Goal: Information Seeking & Learning: Find specific fact

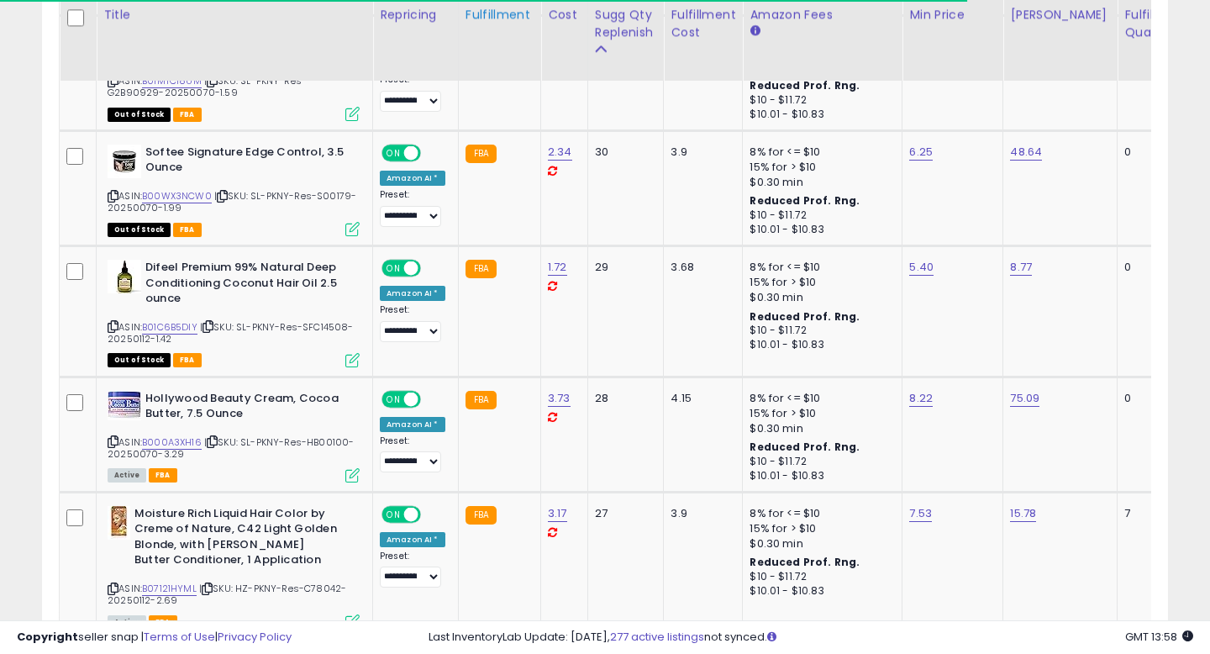
scroll to position [0, 1]
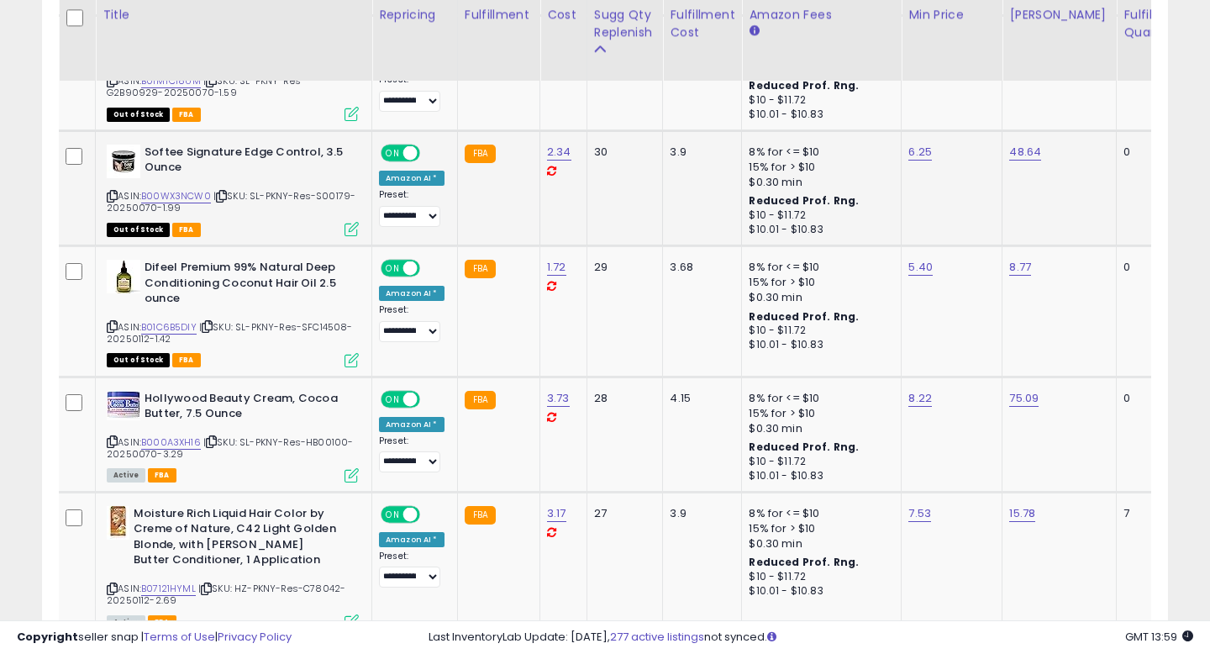
click at [333, 189] on span "| SKU: SL-PKNY-Res-S00179-20250070-1.99" at bounding box center [231, 201] width 249 height 25
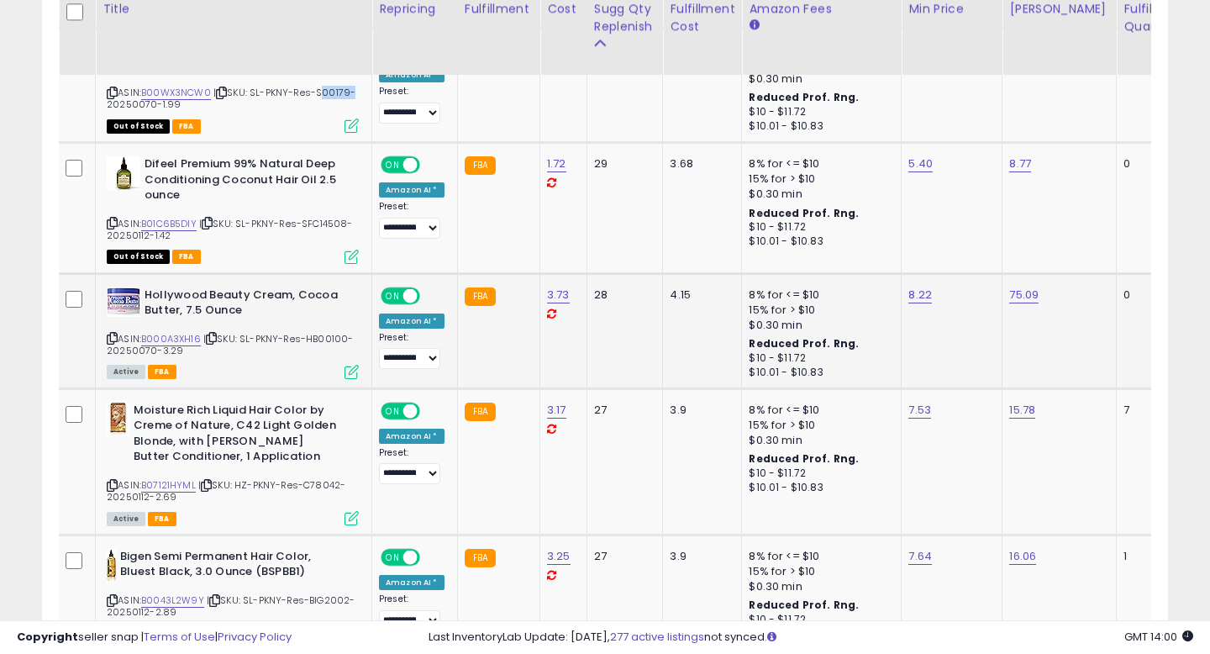
scroll to position [2733, 0]
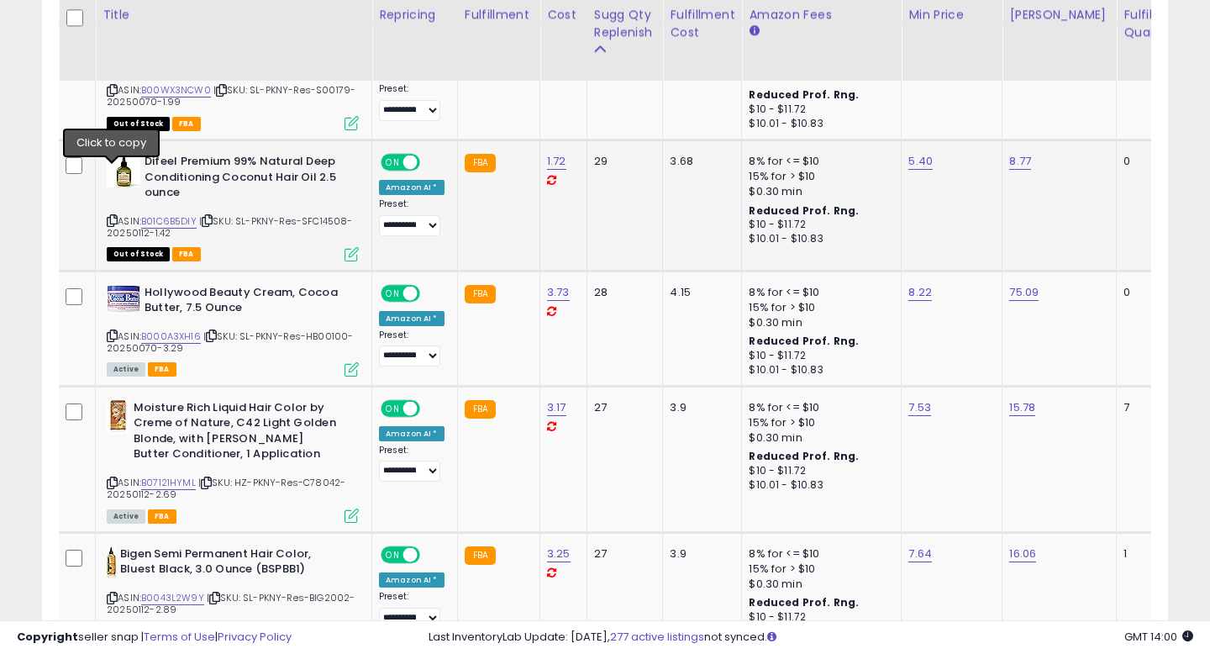
click at [111, 216] on icon at bounding box center [112, 220] width 11 height 9
click at [330, 214] on span "| SKU: SL-PKNY-Res-SFC14508-20250112-1.42" at bounding box center [230, 226] width 246 height 25
copy span "SFC14508"
click at [172, 214] on link "B01C6B5DIY" at bounding box center [168, 221] width 55 height 14
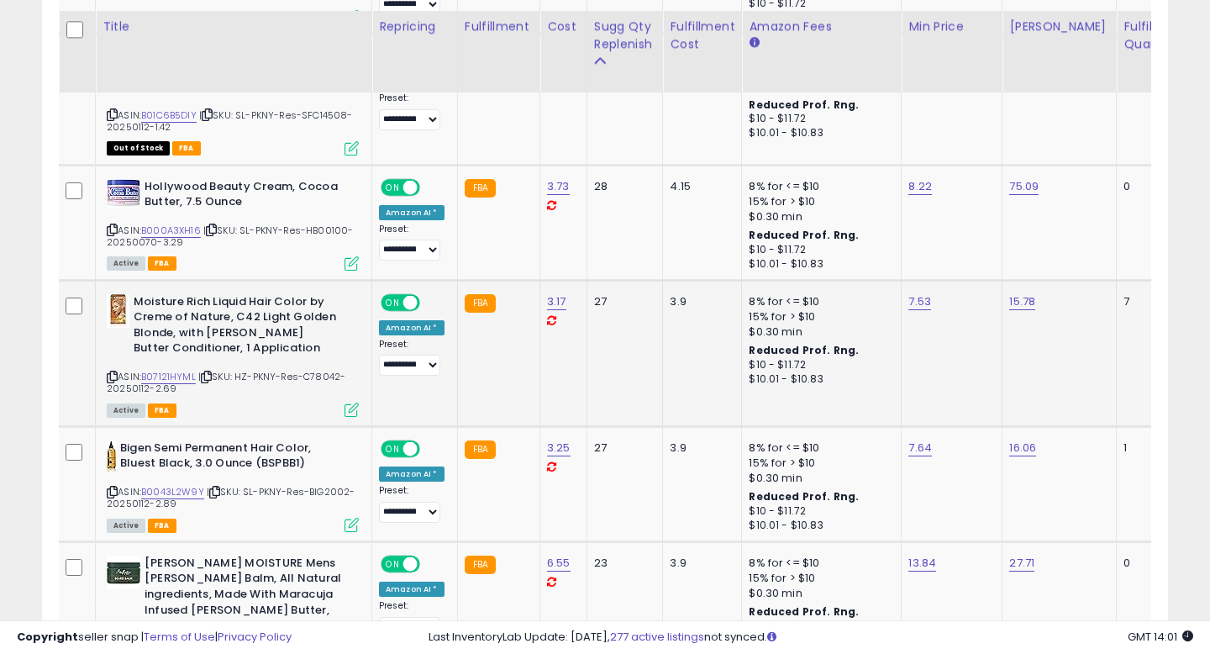
scroll to position [2852, 0]
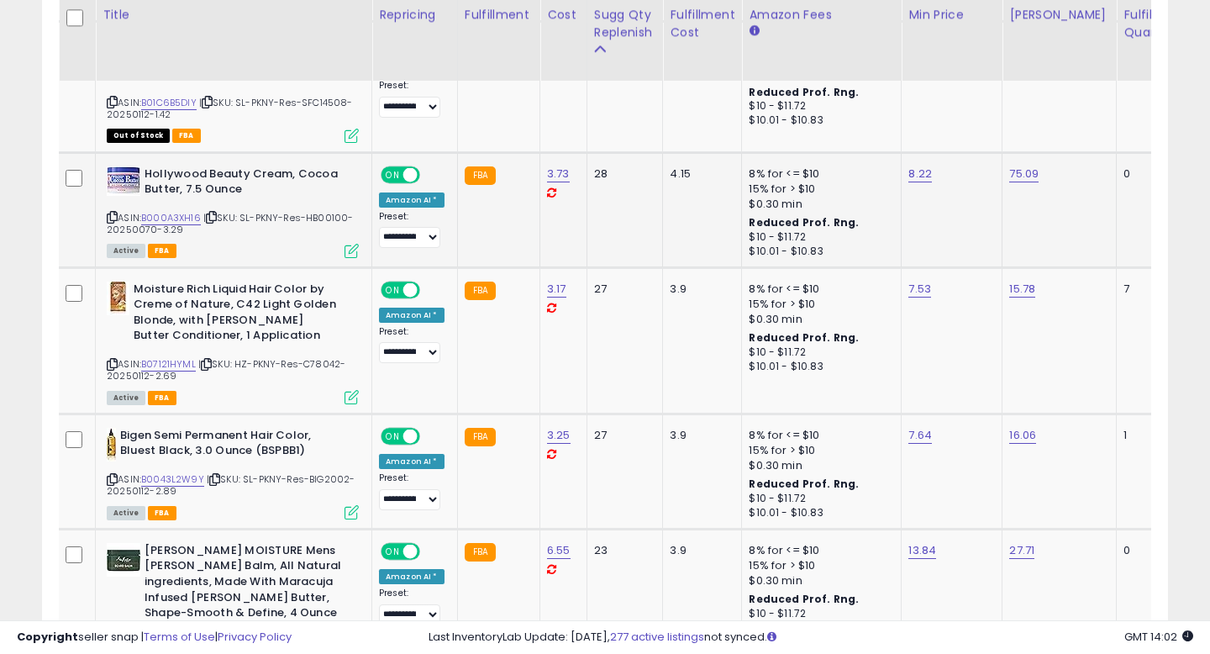
click at [110, 213] on icon at bounding box center [112, 217] width 11 height 9
click at [179, 211] on link "B000A3XH16" at bounding box center [171, 218] width 60 height 14
click at [322, 211] on span "| SKU: SL-PKNY-Res-HB00100-20250070-3.29" at bounding box center [230, 223] width 247 height 25
copy span "HB00100"
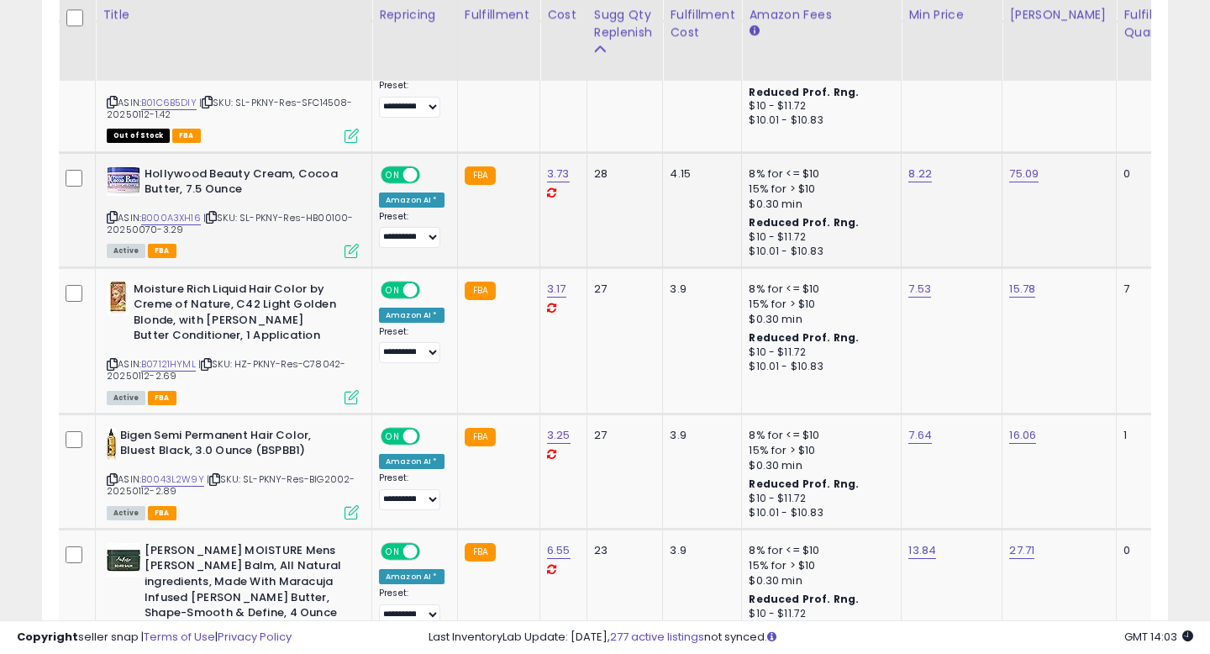
click at [110, 213] on icon at bounding box center [112, 217] width 11 height 9
click at [163, 357] on link "B07121HYML" at bounding box center [168, 364] width 55 height 14
click at [109, 360] on icon at bounding box center [112, 364] width 11 height 9
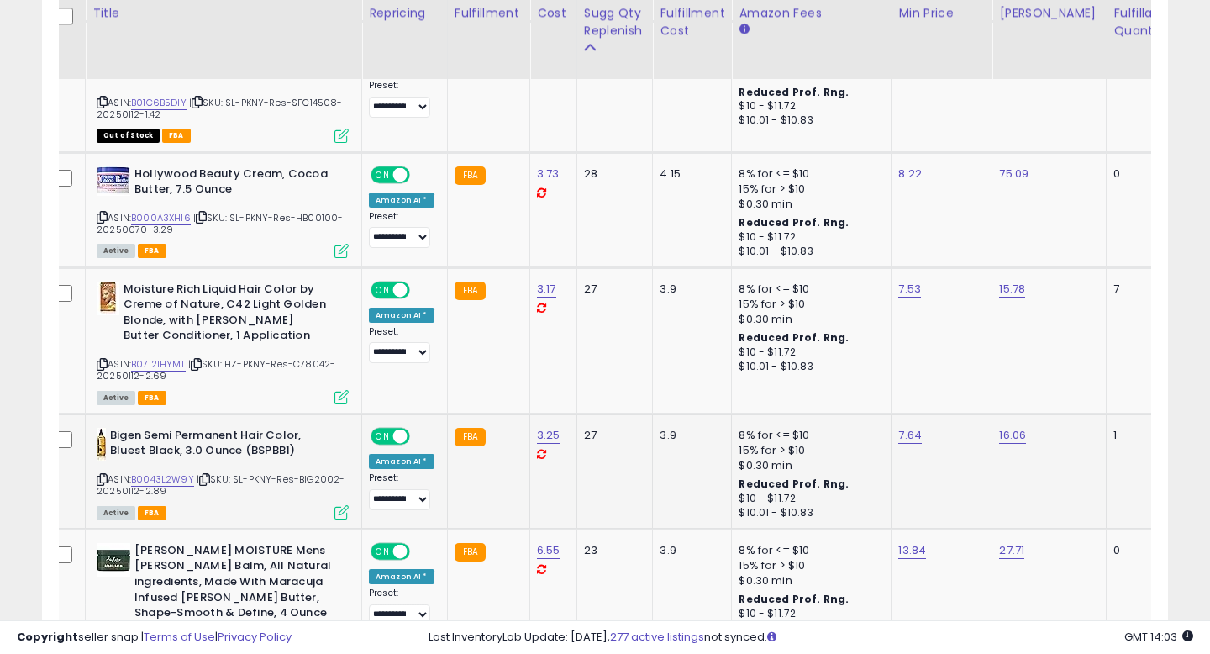
scroll to position [2850, 0]
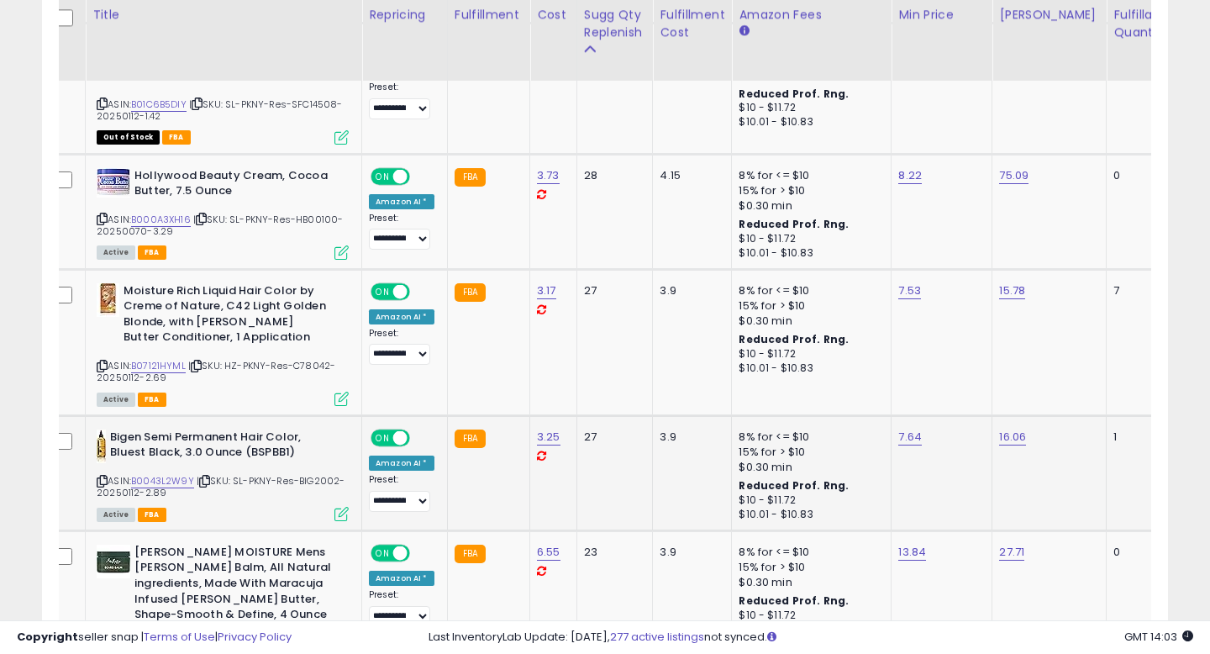
click at [99, 477] on icon at bounding box center [102, 481] width 11 height 9
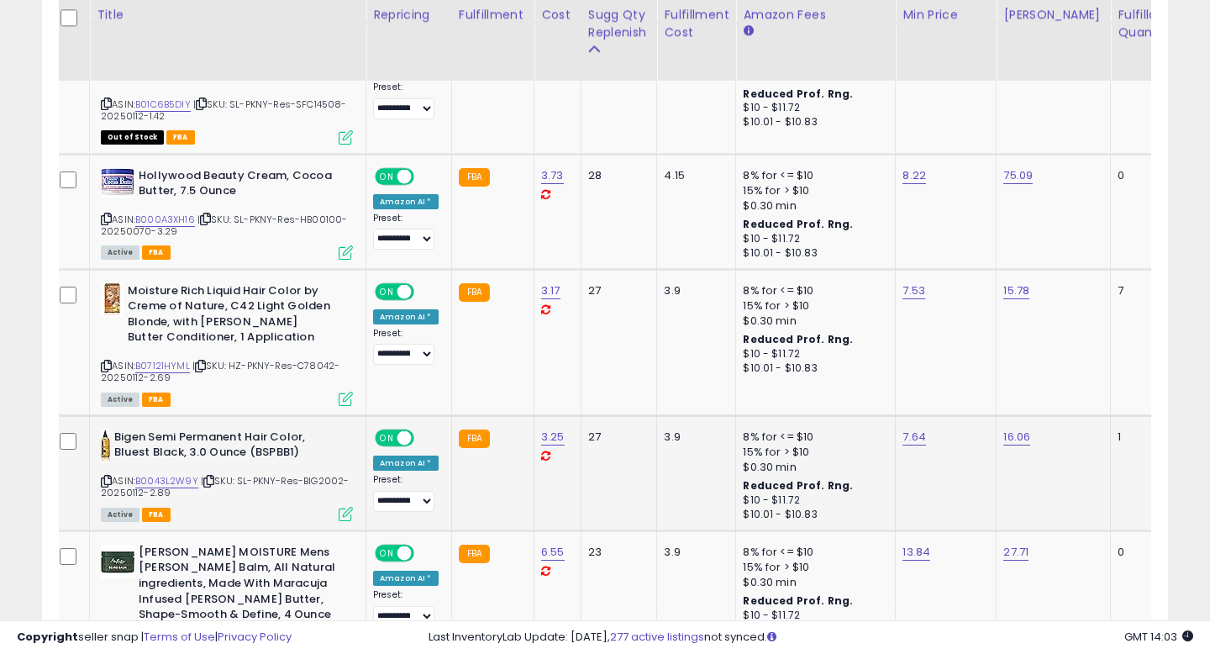
scroll to position [0, 5]
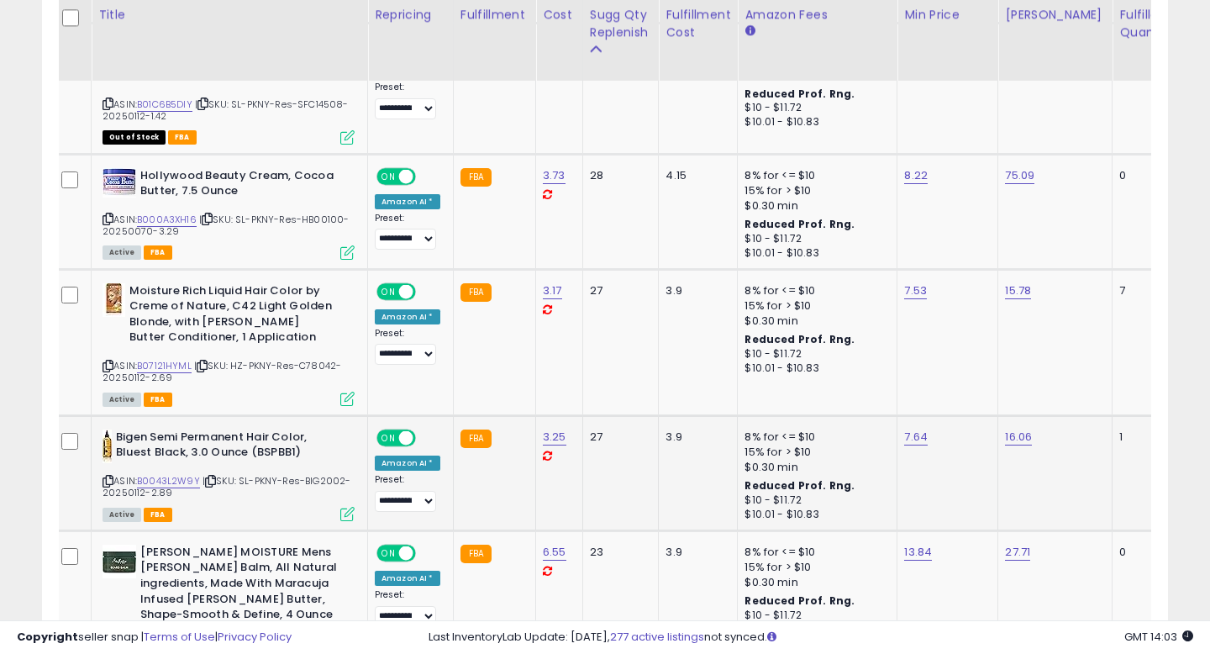
click at [108, 477] on icon at bounding box center [108, 481] width 11 height 9
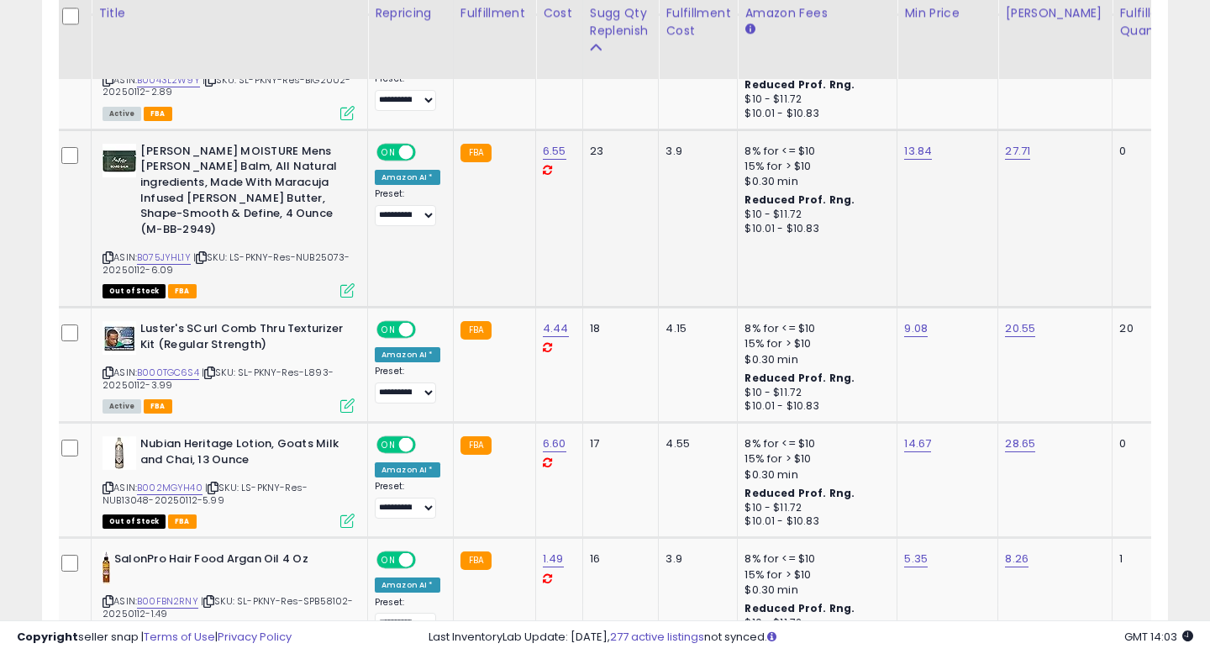
scroll to position [3246, 0]
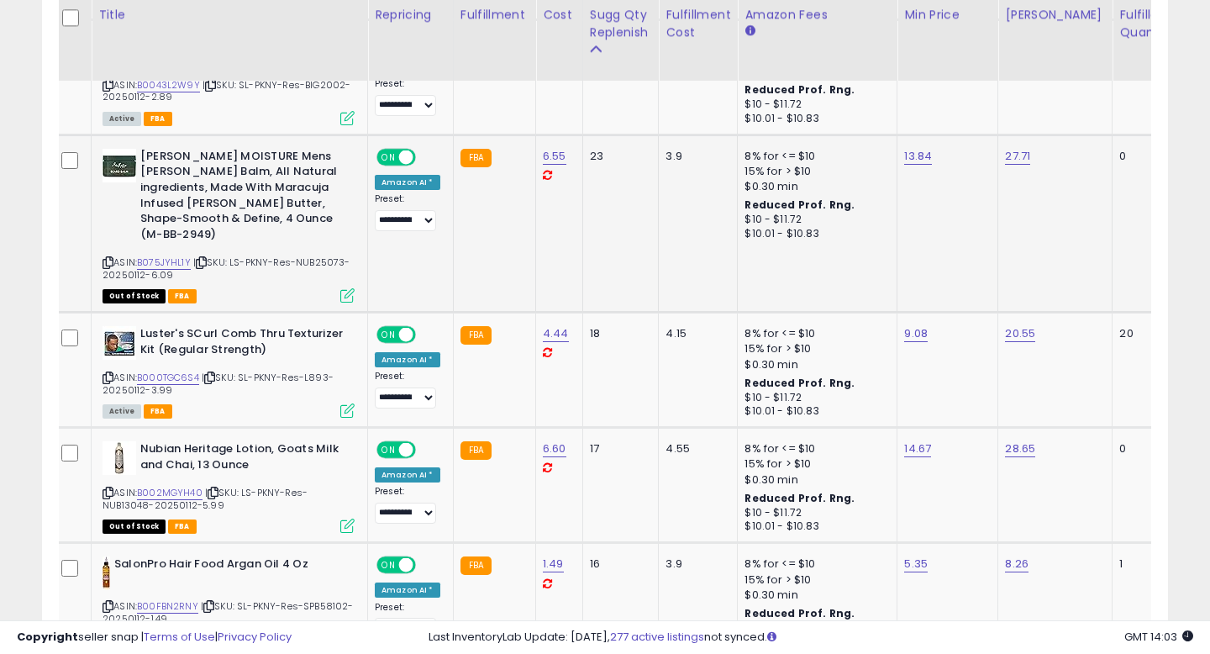
click at [105, 258] on icon at bounding box center [108, 262] width 11 height 9
click at [105, 373] on icon at bounding box center [108, 377] width 11 height 9
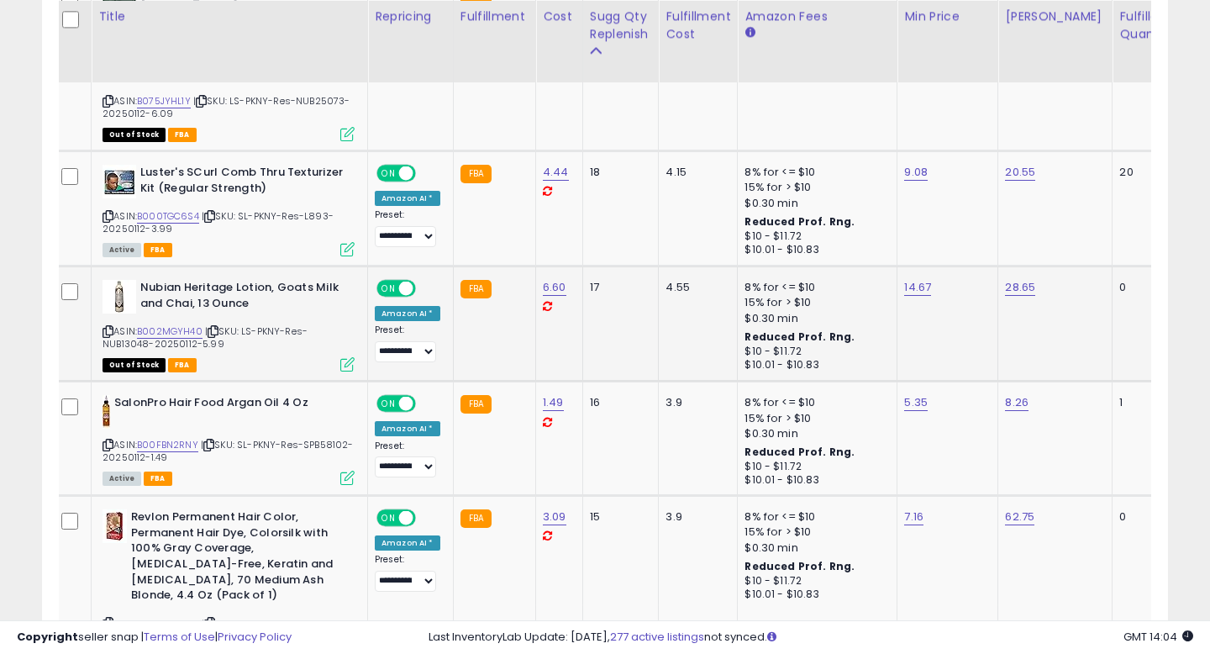
scroll to position [3409, 0]
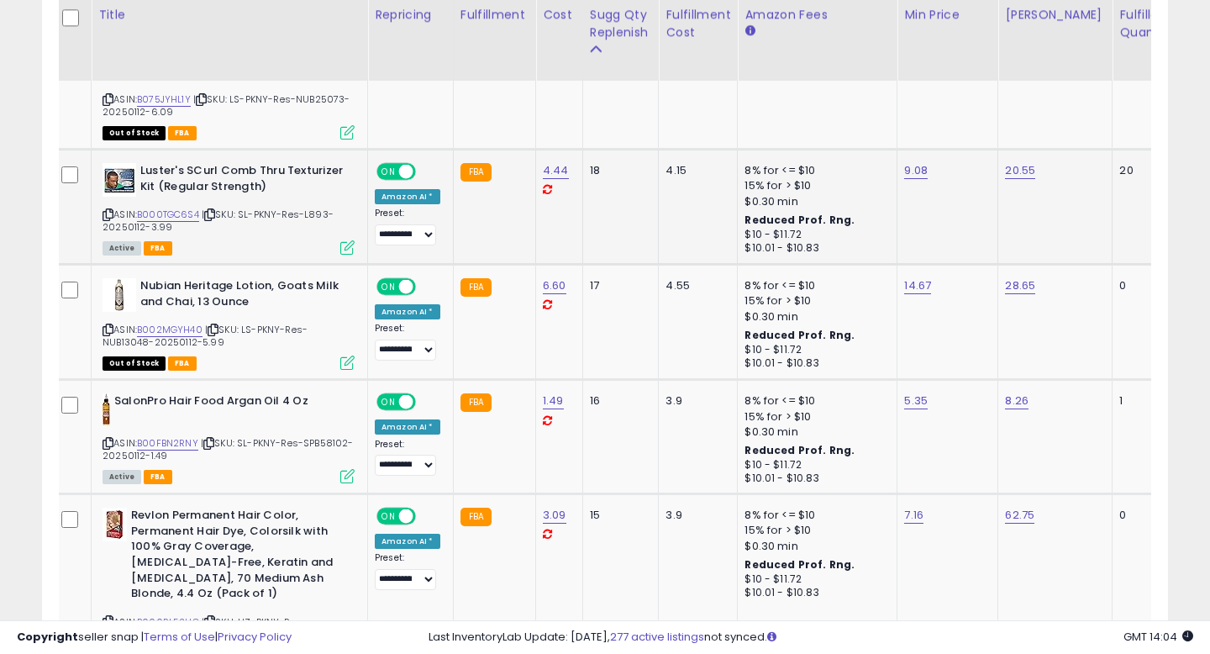
click at [314, 208] on span "| SKU: SL-PKNY-Res-L893-20250112-3.99" at bounding box center [218, 220] width 231 height 25
copy span "L893"
click at [177, 208] on link "B000TGC6S4" at bounding box center [168, 215] width 62 height 14
click at [105, 325] on icon at bounding box center [108, 329] width 11 height 9
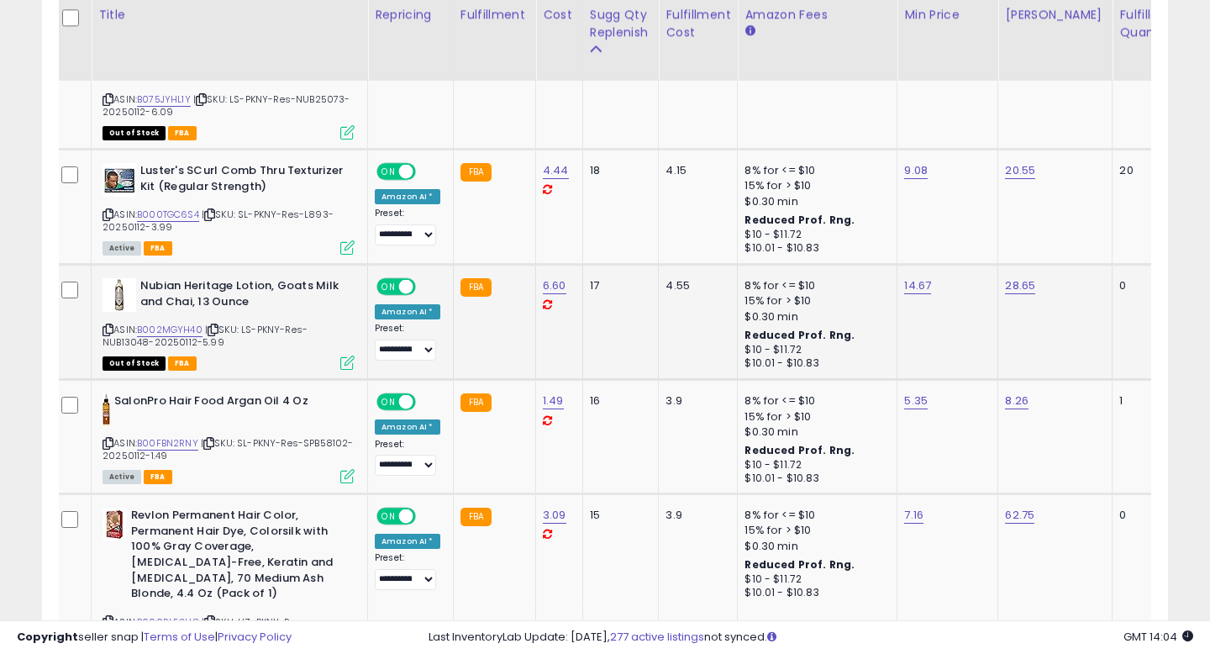
click at [126, 287] on div "ASIN: B002MGYH40 | SKU: LS-PKNY-Res-NUB13048-20250112-5.99 Out of Stock FBA" at bounding box center [229, 323] width 252 height 90
click at [126, 323] on span "| SKU: LS-PKNY-Res-NUB13048-20250112-5.99" at bounding box center [205, 335] width 205 height 25
copy span "NUB13048"
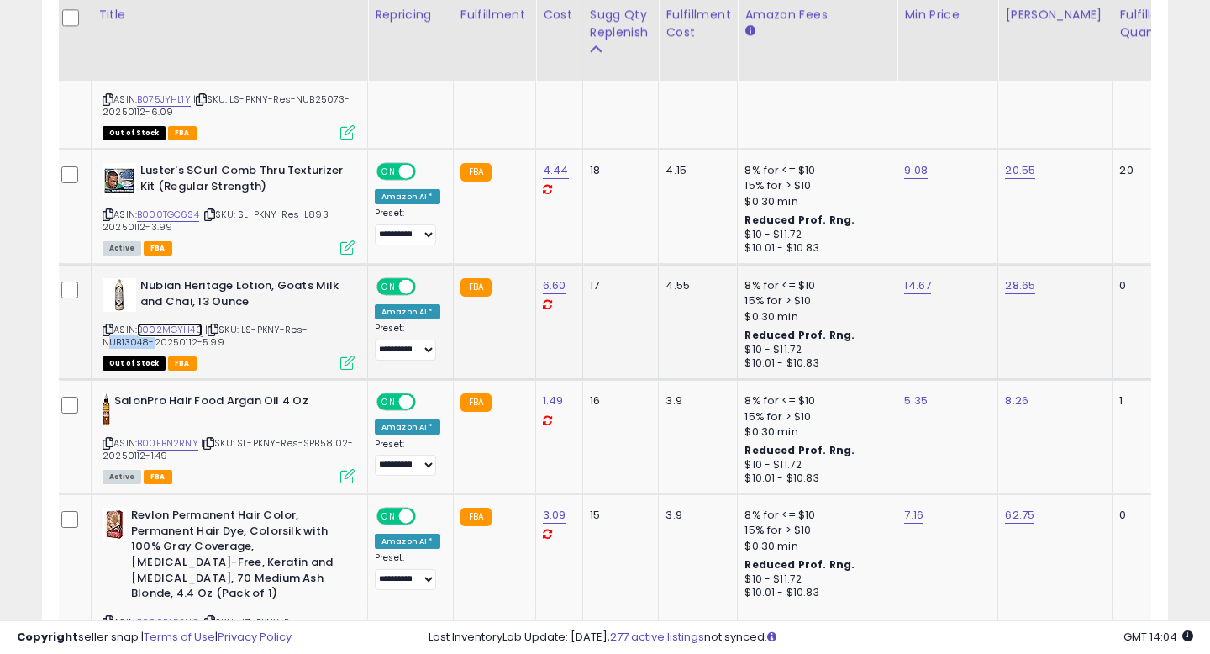
click at [175, 323] on link "B002MGYH40" at bounding box center [170, 330] width 66 height 14
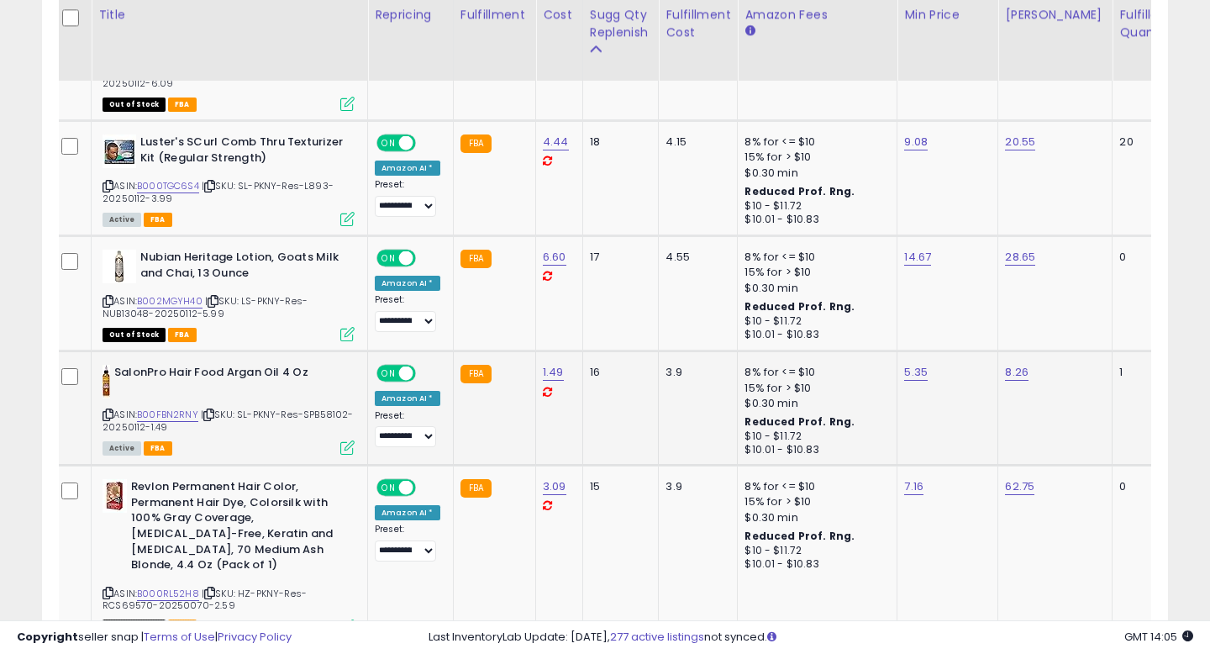
scroll to position [3443, 0]
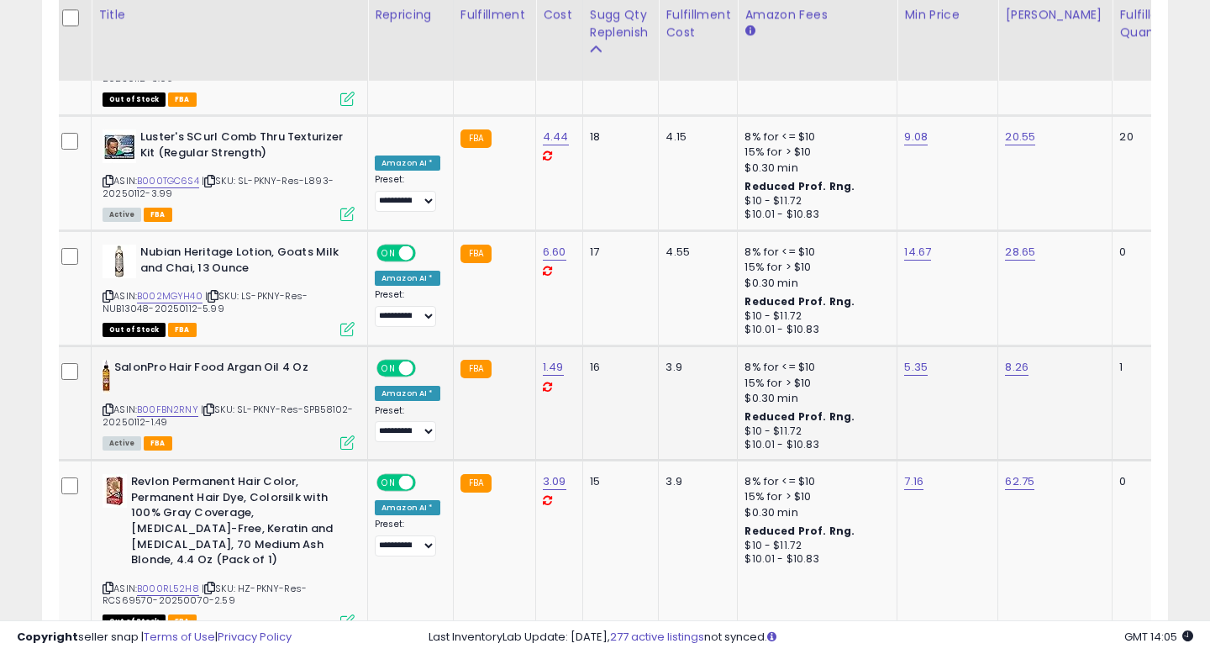
click at [108, 405] on icon at bounding box center [108, 409] width 11 height 9
